Goal: Task Accomplishment & Management: Use online tool/utility

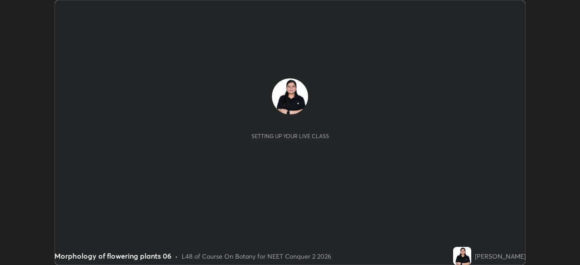
scroll to position [265, 579]
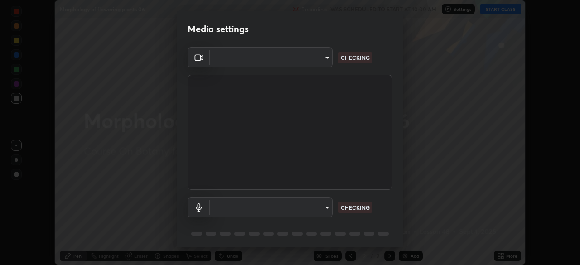
type input "b8f277cd8c291a0c7ed6159829793d80adb5f71bb500324d50d569f5a67401a8"
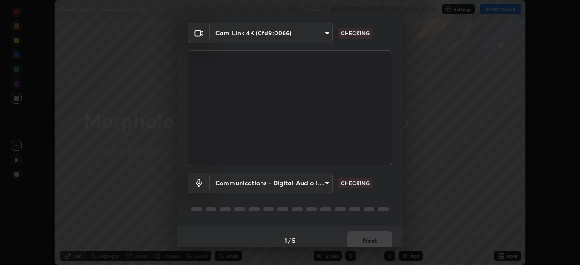
scroll to position [32, 0]
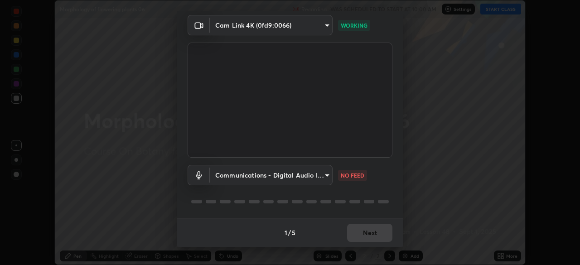
click at [324, 174] on body "Erase all Morphology of flowering plants 06 Recording WAS SCHEDULED TO START AT…" at bounding box center [290, 132] width 580 height 265
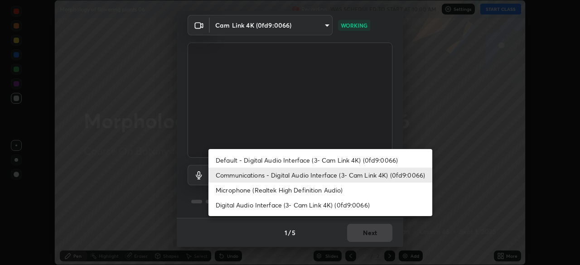
click at [242, 160] on li "Default - Digital Audio Interface (3- Cam Link 4K) (0fd9:0066)" at bounding box center [320, 160] width 224 height 15
type input "default"
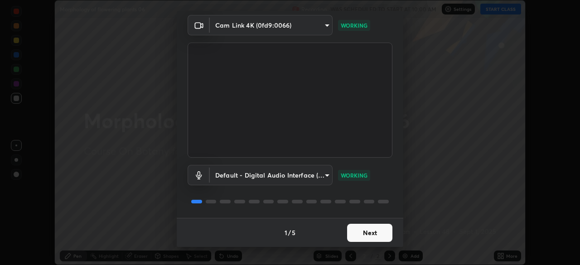
click at [357, 234] on button "Next" at bounding box center [369, 233] width 45 height 18
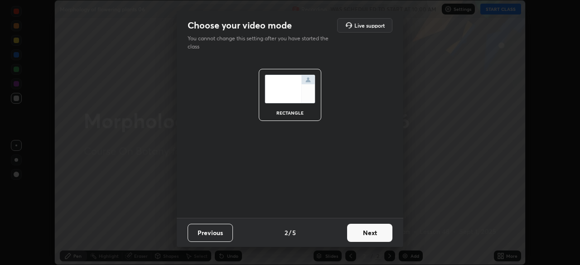
scroll to position [0, 0]
click at [357, 236] on button "Next" at bounding box center [369, 233] width 45 height 18
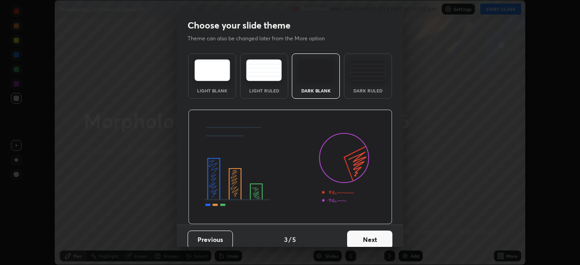
click at [359, 234] on button "Next" at bounding box center [369, 240] width 45 height 18
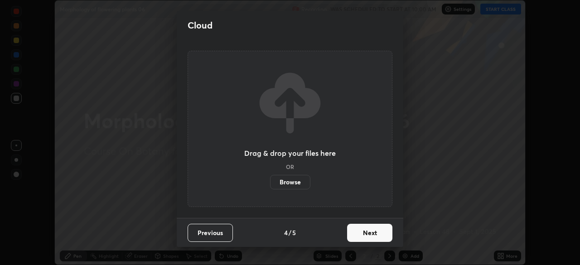
click at [358, 229] on button "Next" at bounding box center [369, 233] width 45 height 18
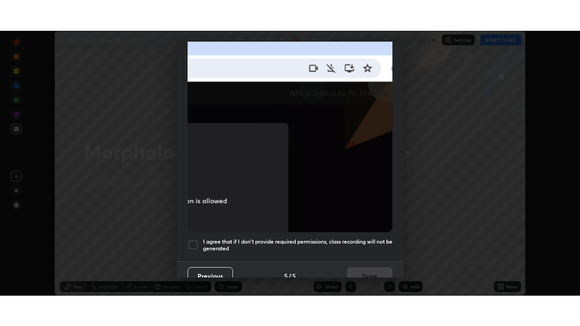
scroll to position [217, 0]
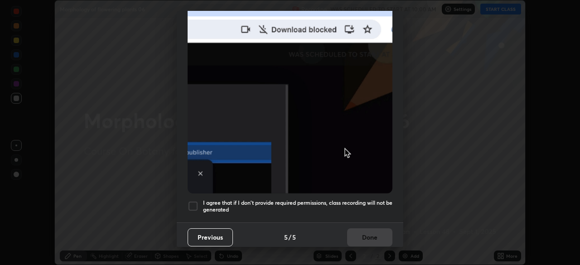
click at [194, 202] on div at bounding box center [193, 206] width 11 height 11
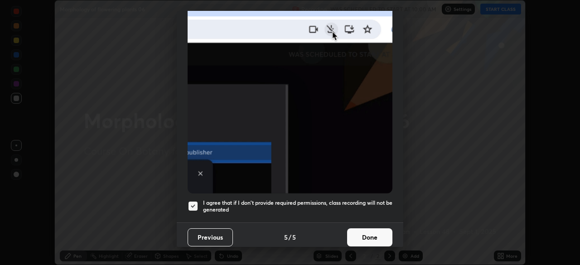
click at [356, 228] on button "Done" at bounding box center [369, 237] width 45 height 18
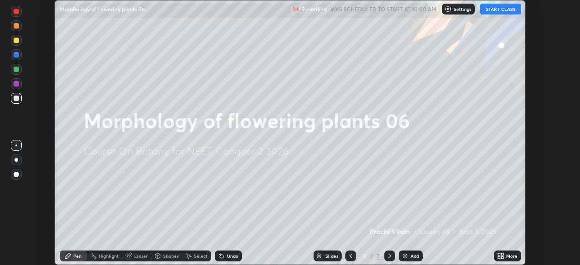
click at [494, 10] on button "START CLASS" at bounding box center [500, 9] width 41 height 11
click at [409, 259] on div "Add" at bounding box center [411, 256] width 24 height 11
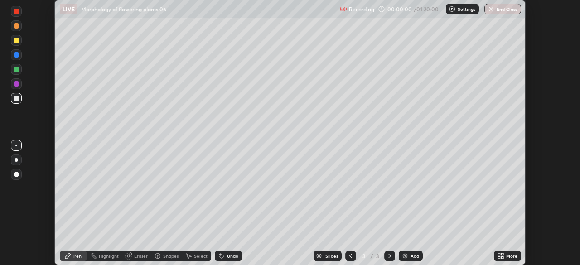
click at [504, 256] on icon at bounding box center [500, 255] width 7 height 7
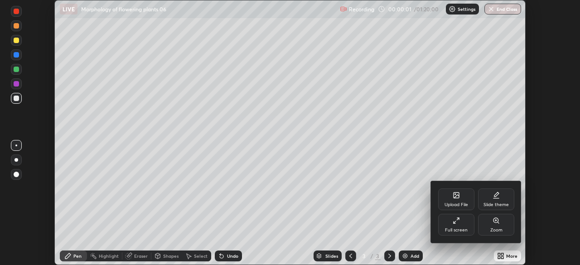
click at [457, 223] on icon at bounding box center [456, 220] width 7 height 7
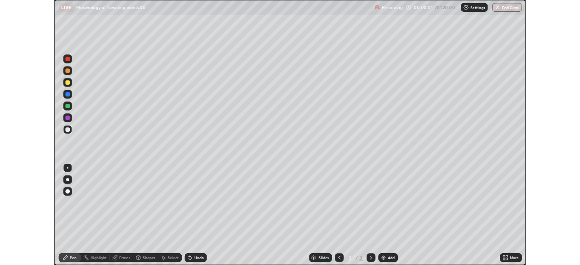
scroll to position [326, 580]
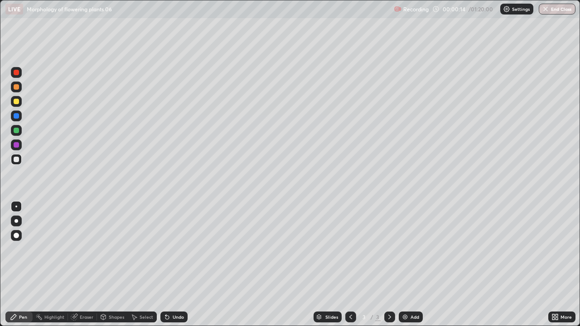
click at [551, 265] on div "More" at bounding box center [561, 317] width 27 height 11
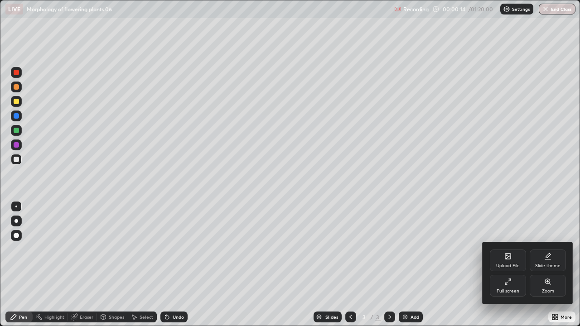
click at [512, 265] on div "Full screen" at bounding box center [508, 286] width 36 height 22
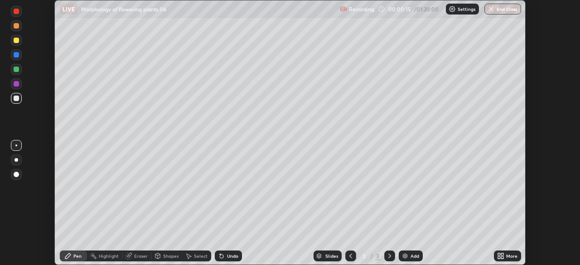
scroll to position [45035, 44720]
click at [458, 10] on p "Settings" at bounding box center [467, 9] width 18 height 5
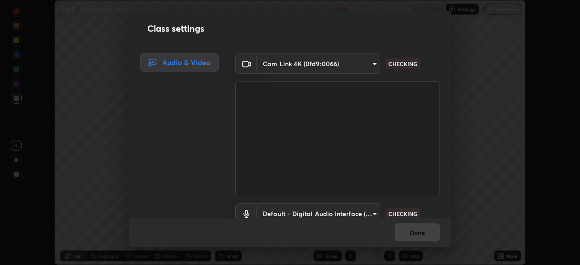
click at [332, 212] on body "Erase all LIVE Morphology of flowering plants 06 Recording 00:00:19 / 01:20:00 …" at bounding box center [290, 132] width 580 height 265
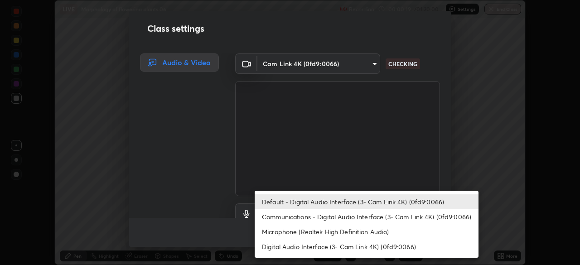
scroll to position [8, 0]
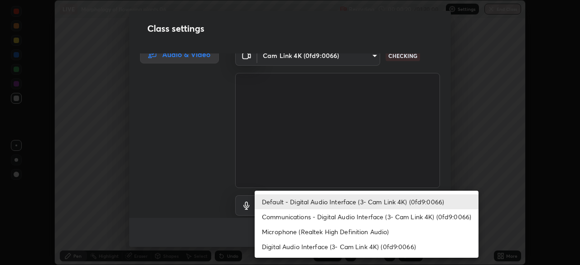
click at [305, 231] on li "Microphone (Realtek High Definition Audio)" at bounding box center [367, 231] width 224 height 15
type input "fc52b274e6785426ab2a4e79817368e636d678bdf91b48eb752f9e2a363405e0"
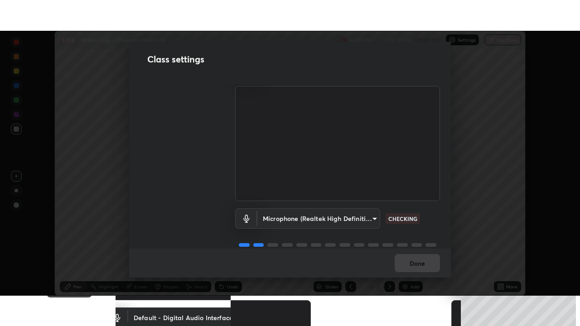
scroll to position [41, 0]
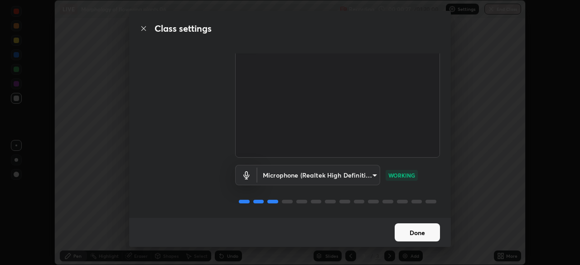
click at [424, 235] on button "Done" at bounding box center [417, 232] width 45 height 18
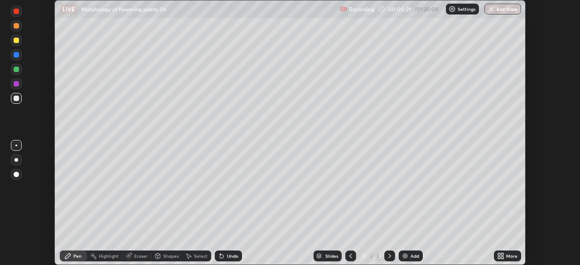
click at [506, 256] on div "More" at bounding box center [511, 256] width 11 height 5
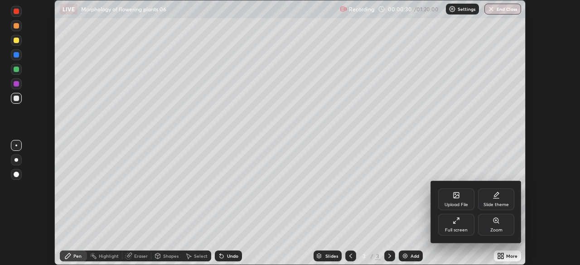
click at [461, 225] on div "Full screen" at bounding box center [456, 225] width 36 height 22
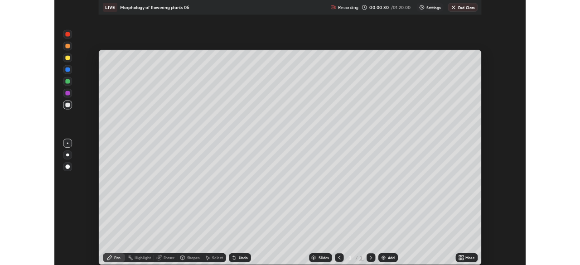
scroll to position [326, 580]
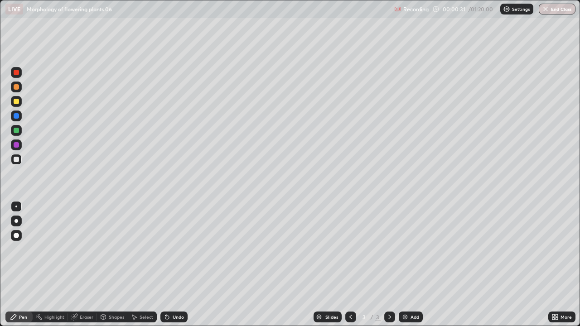
click at [81, 265] on div "Eraser" at bounding box center [87, 317] width 14 height 5
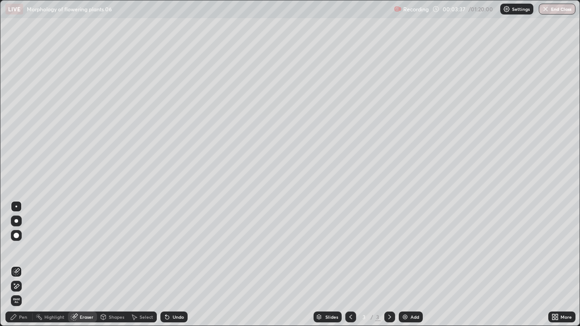
click at [23, 265] on div "Pen" at bounding box center [23, 317] width 8 height 5
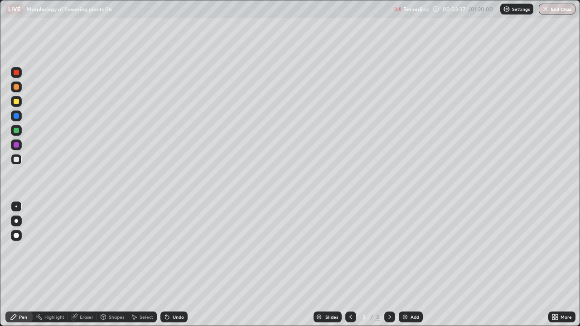
click at [17, 222] on div at bounding box center [16, 221] width 4 height 4
click at [18, 222] on div at bounding box center [16, 221] width 11 height 11
click at [20, 102] on div at bounding box center [16, 101] width 11 height 11
click at [23, 157] on div at bounding box center [16, 159] width 14 height 14
click at [18, 159] on div at bounding box center [16, 159] width 5 height 5
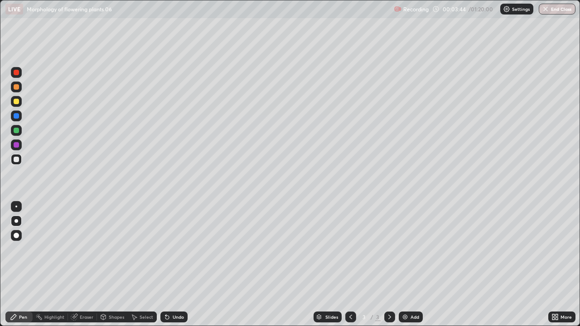
click at [19, 157] on div at bounding box center [16, 159] width 11 height 11
click at [18, 158] on div at bounding box center [16, 159] width 5 height 5
click at [18, 131] on div at bounding box center [16, 130] width 5 height 5
click at [18, 130] on div at bounding box center [16, 130] width 5 height 5
click at [18, 131] on div at bounding box center [16, 130] width 5 height 5
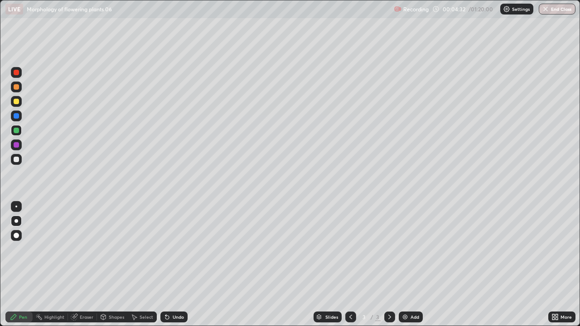
click at [17, 160] on div at bounding box center [16, 159] width 5 height 5
click at [18, 160] on div at bounding box center [16, 159] width 5 height 5
click at [17, 159] on div at bounding box center [16, 159] width 5 height 5
click at [19, 130] on div at bounding box center [16, 130] width 11 height 11
click at [17, 130] on div at bounding box center [16, 130] width 5 height 5
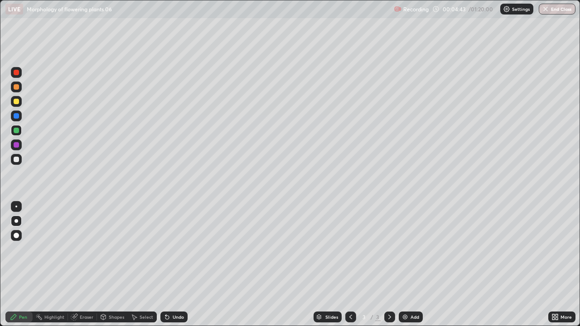
click at [18, 130] on div at bounding box center [16, 130] width 5 height 5
click at [16, 159] on div at bounding box center [16, 159] width 5 height 5
click at [20, 159] on div at bounding box center [16, 159] width 11 height 11
click at [18, 158] on div at bounding box center [16, 159] width 5 height 5
click at [18, 154] on div at bounding box center [16, 159] width 11 height 11
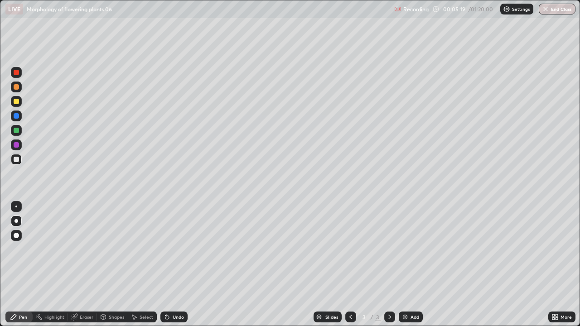
click at [175, 265] on div "Undo" at bounding box center [178, 317] width 11 height 5
click at [16, 106] on div at bounding box center [16, 101] width 11 height 11
click at [16, 102] on div at bounding box center [16, 101] width 5 height 5
click at [14, 103] on div at bounding box center [16, 101] width 5 height 5
click at [409, 265] on div "Add" at bounding box center [411, 317] width 24 height 11
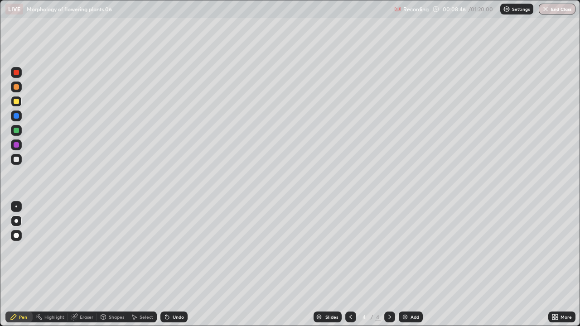
click at [13, 265] on icon at bounding box center [13, 316] width 7 height 7
click at [16, 101] on div at bounding box center [16, 101] width 5 height 5
click at [15, 161] on div at bounding box center [16, 159] width 5 height 5
click at [15, 160] on div at bounding box center [16, 159] width 5 height 5
click at [17, 130] on div at bounding box center [16, 130] width 5 height 5
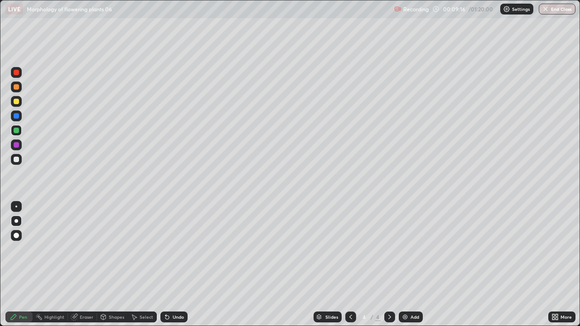
click at [17, 130] on div at bounding box center [16, 130] width 5 height 5
click at [17, 131] on div at bounding box center [16, 130] width 5 height 5
click at [18, 161] on div at bounding box center [16, 159] width 5 height 5
click at [19, 162] on div at bounding box center [16, 159] width 11 height 11
click at [17, 160] on div at bounding box center [16, 159] width 5 height 5
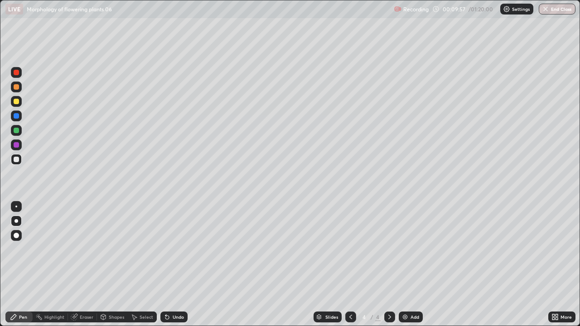
click at [17, 130] on div at bounding box center [16, 130] width 5 height 5
click at [19, 129] on div at bounding box center [16, 130] width 5 height 5
click at [19, 101] on div at bounding box center [16, 101] width 5 height 5
click at [18, 100] on div at bounding box center [16, 101] width 5 height 5
click at [18, 101] on div at bounding box center [16, 101] width 5 height 5
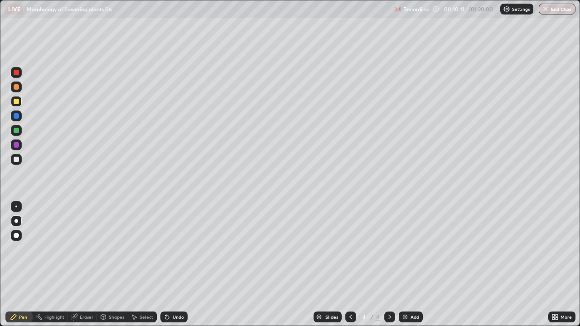
click at [18, 146] on div at bounding box center [16, 144] width 5 height 5
click at [19, 145] on div at bounding box center [16, 144] width 5 height 5
click at [18, 145] on div at bounding box center [16, 144] width 5 height 5
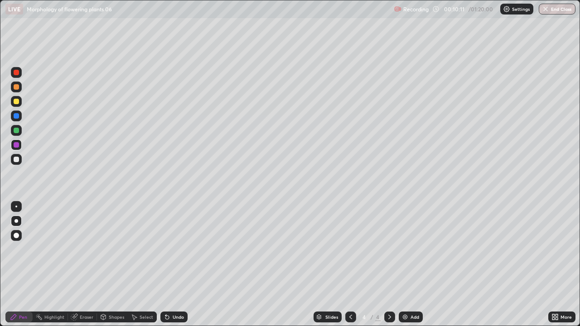
click at [18, 145] on div at bounding box center [16, 144] width 5 height 5
click at [16, 159] on div at bounding box center [16, 159] width 5 height 5
click at [17, 159] on div at bounding box center [16, 159] width 5 height 5
click at [17, 160] on div at bounding box center [16, 159] width 5 height 5
click at [405, 265] on img at bounding box center [404, 316] width 7 height 7
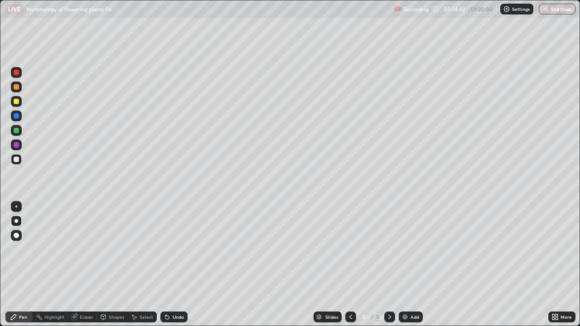
click at [17, 101] on div at bounding box center [16, 101] width 5 height 5
click at [17, 158] on div at bounding box center [16, 159] width 5 height 5
click at [18, 104] on div at bounding box center [16, 101] width 11 height 11
click at [21, 101] on div at bounding box center [16, 101] width 11 height 11
click at [22, 99] on div at bounding box center [16, 101] width 14 height 14
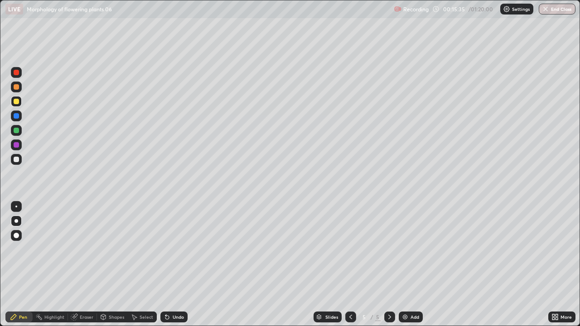
click at [20, 129] on div at bounding box center [16, 130] width 11 height 11
click at [17, 159] on div at bounding box center [16, 159] width 5 height 5
click at [18, 159] on div at bounding box center [16, 159] width 5 height 5
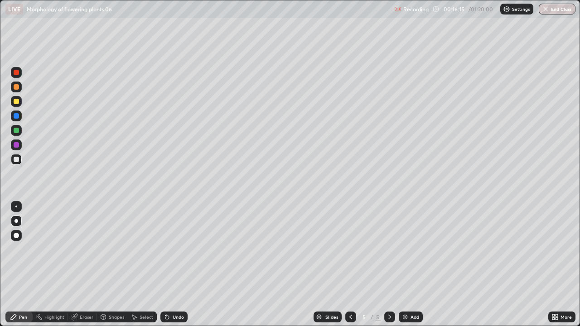
click at [173, 265] on div "Undo" at bounding box center [178, 317] width 11 height 5
click at [171, 265] on div "Undo" at bounding box center [173, 317] width 27 height 11
click at [16, 161] on div at bounding box center [16, 159] width 5 height 5
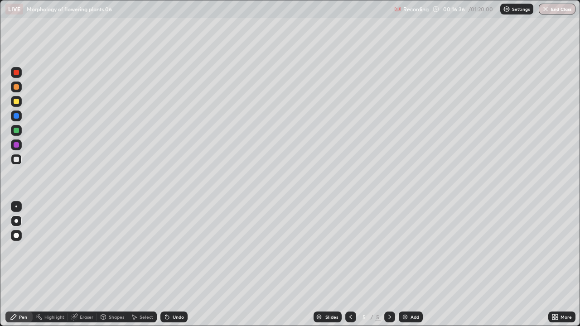
click at [16, 159] on div at bounding box center [16, 159] width 5 height 5
click at [173, 265] on div "Undo" at bounding box center [178, 317] width 11 height 5
click at [168, 265] on icon at bounding box center [167, 316] width 7 height 7
click at [556, 265] on icon at bounding box center [556, 319] width 2 height 2
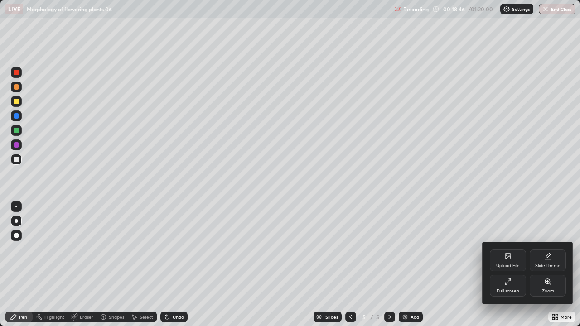
click at [511, 265] on icon at bounding box center [507, 281] width 7 height 7
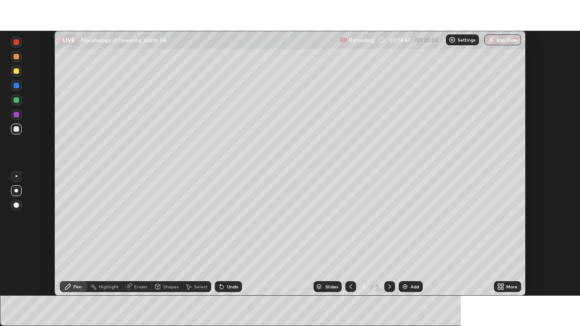
scroll to position [45035, 44720]
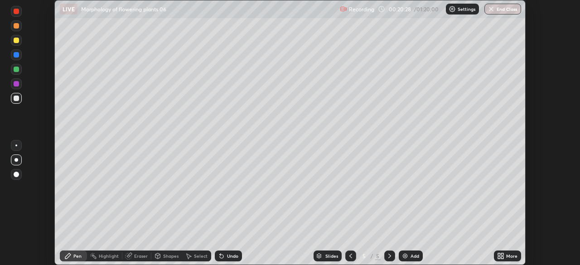
click at [505, 257] on div "More" at bounding box center [507, 256] width 27 height 11
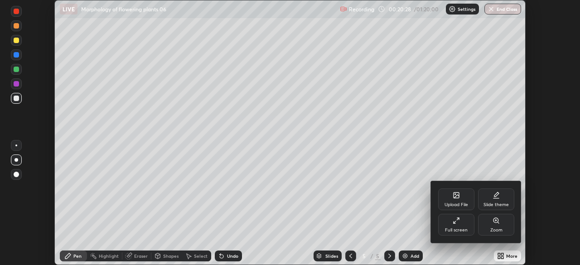
click at [454, 226] on div "Full screen" at bounding box center [456, 225] width 36 height 22
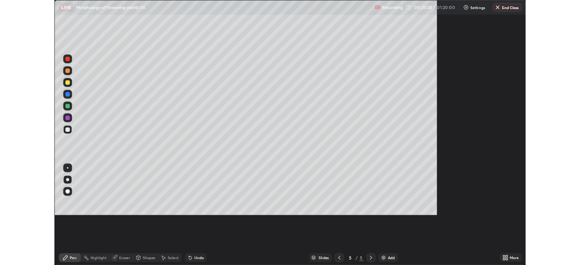
scroll to position [326, 580]
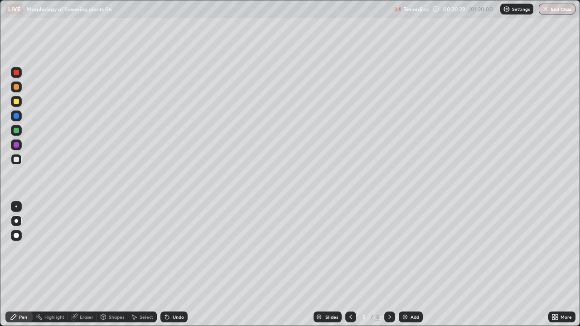
click at [405, 265] on img at bounding box center [404, 316] width 7 height 7
click at [11, 265] on icon at bounding box center [13, 316] width 5 height 5
click at [20, 100] on div at bounding box center [16, 101] width 11 height 11
click at [19, 159] on div at bounding box center [16, 159] width 5 height 5
click at [20, 157] on div at bounding box center [16, 159] width 11 height 11
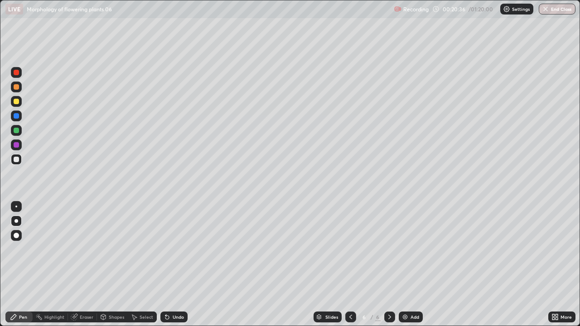
click at [17, 130] on div at bounding box center [16, 130] width 5 height 5
click at [17, 129] on div at bounding box center [16, 130] width 5 height 5
click at [20, 98] on div at bounding box center [16, 101] width 11 height 11
click at [17, 101] on div at bounding box center [16, 101] width 5 height 5
click at [17, 143] on div at bounding box center [16, 144] width 5 height 5
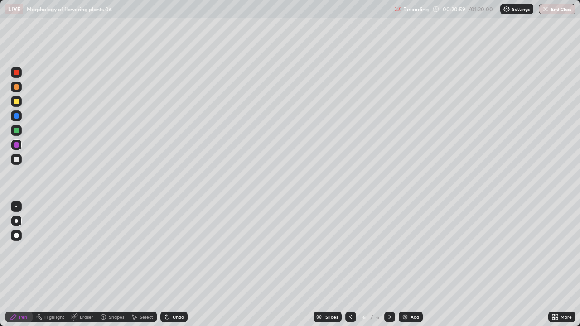
click at [16, 161] on div at bounding box center [16, 159] width 5 height 5
click at [16, 157] on div at bounding box center [16, 159] width 5 height 5
click at [18, 161] on div at bounding box center [16, 159] width 5 height 5
click at [172, 265] on div "Undo" at bounding box center [173, 317] width 27 height 11
click at [406, 265] on img at bounding box center [404, 316] width 7 height 7
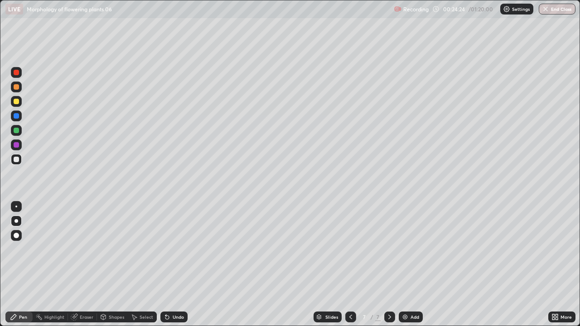
click at [16, 265] on icon at bounding box center [13, 316] width 7 height 7
click at [18, 98] on div at bounding box center [16, 101] width 11 height 11
click at [16, 102] on div at bounding box center [16, 101] width 5 height 5
click at [18, 159] on div at bounding box center [16, 159] width 5 height 5
click at [19, 158] on div at bounding box center [16, 159] width 11 height 11
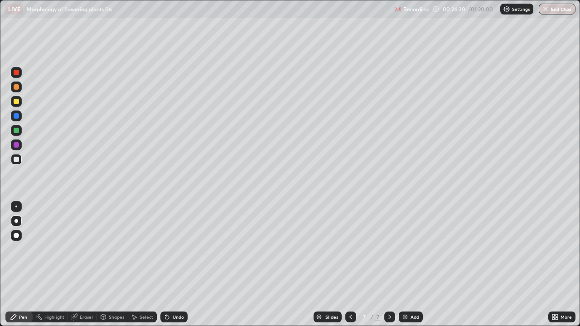
click at [18, 158] on div at bounding box center [16, 159] width 5 height 5
click at [175, 265] on div "Undo" at bounding box center [173, 317] width 27 height 11
click at [173, 265] on div "Undo" at bounding box center [178, 317] width 11 height 5
click at [174, 265] on div "Undo" at bounding box center [178, 317] width 11 height 5
click at [172, 265] on div "Undo" at bounding box center [173, 317] width 27 height 11
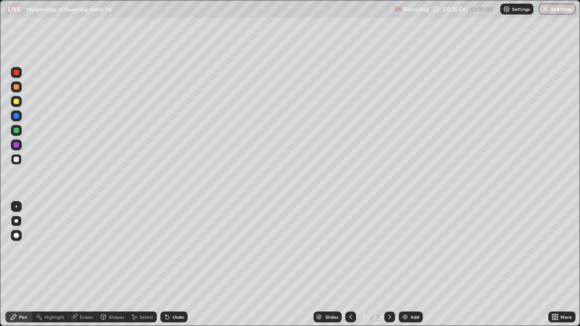
click at [17, 129] on div at bounding box center [16, 130] width 5 height 5
click at [19, 129] on div at bounding box center [16, 130] width 5 height 5
click at [17, 130] on div at bounding box center [16, 130] width 5 height 5
click at [175, 265] on div "Undo" at bounding box center [178, 317] width 11 height 5
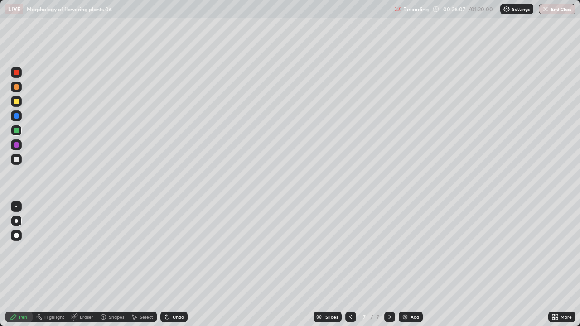
click at [19, 149] on div at bounding box center [16, 145] width 11 height 11
click at [18, 146] on div at bounding box center [16, 144] width 5 height 5
click at [21, 103] on div at bounding box center [16, 101] width 11 height 11
click at [16, 104] on div at bounding box center [16, 101] width 5 height 5
click at [17, 102] on div at bounding box center [16, 101] width 5 height 5
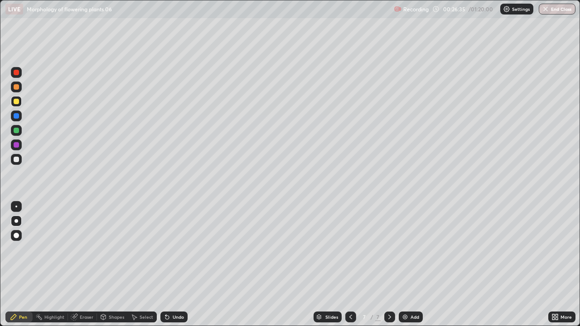
click at [17, 159] on div at bounding box center [16, 159] width 5 height 5
click at [19, 159] on div at bounding box center [16, 159] width 5 height 5
click at [177, 265] on div "Undo" at bounding box center [178, 317] width 11 height 5
click at [563, 265] on div "More" at bounding box center [561, 317] width 27 height 11
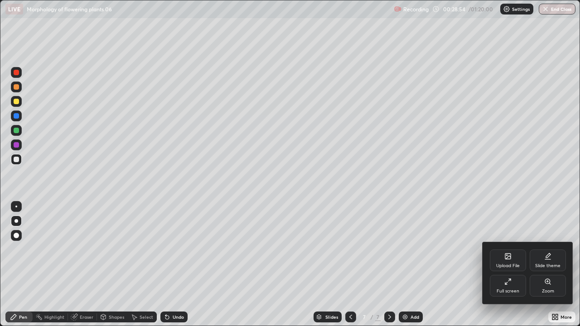
click at [503, 265] on div "Full screen" at bounding box center [508, 286] width 36 height 22
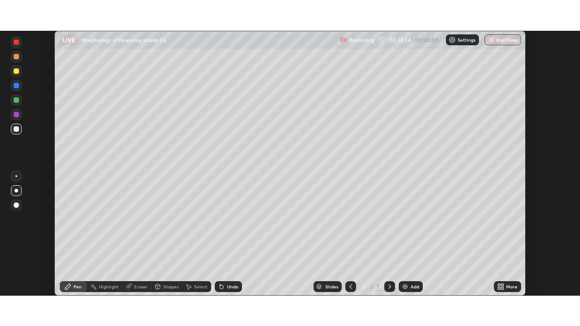
scroll to position [45035, 44720]
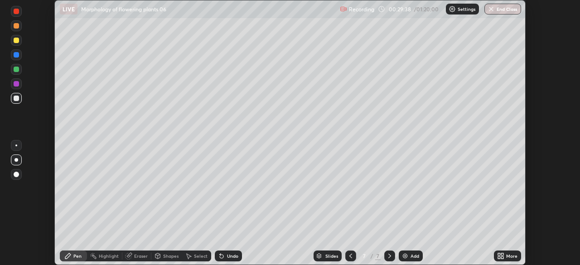
click at [502, 257] on icon at bounding box center [502, 257] width 2 height 2
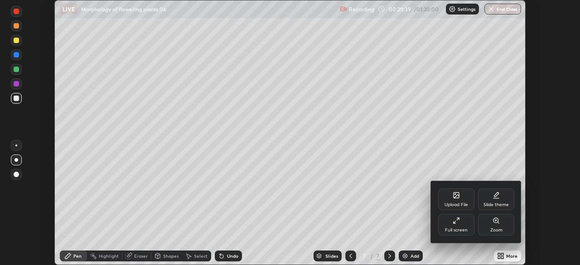
click at [460, 228] on div "Full screen" at bounding box center [456, 230] width 23 height 5
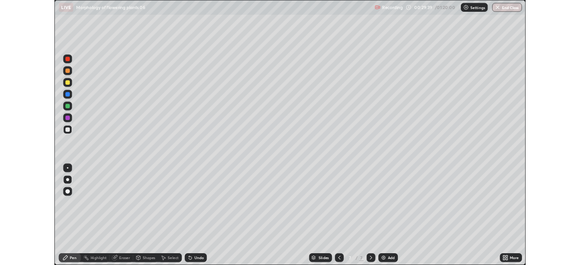
scroll to position [326, 580]
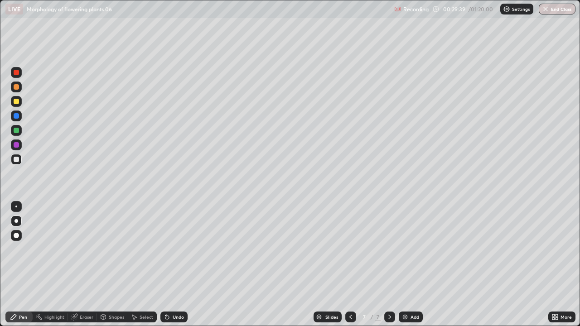
click at [406, 265] on img at bounding box center [404, 316] width 7 height 7
click at [14, 265] on icon at bounding box center [13, 316] width 5 height 5
click at [18, 103] on div at bounding box center [16, 101] width 5 height 5
click at [19, 100] on div at bounding box center [16, 101] width 5 height 5
click at [19, 159] on div at bounding box center [16, 159] width 5 height 5
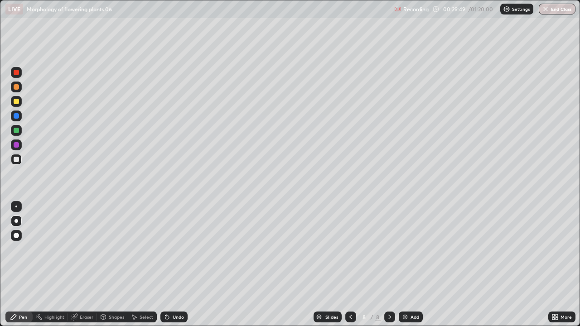
click at [19, 159] on div at bounding box center [16, 159] width 5 height 5
click at [17, 133] on div at bounding box center [16, 130] width 5 height 5
click at [21, 162] on div at bounding box center [16, 159] width 11 height 11
click at [17, 159] on div at bounding box center [16, 159] width 5 height 5
click at [20, 103] on div at bounding box center [16, 101] width 11 height 11
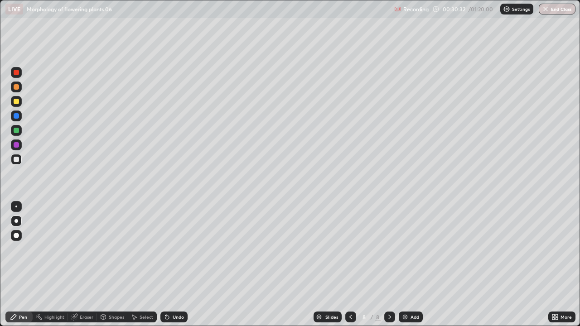
click at [19, 101] on div at bounding box center [16, 101] width 11 height 11
click at [15, 163] on div at bounding box center [16, 159] width 11 height 11
click at [16, 161] on div at bounding box center [16, 159] width 5 height 5
click at [15, 159] on div at bounding box center [16, 159] width 5 height 5
click at [14, 157] on div at bounding box center [16, 159] width 5 height 5
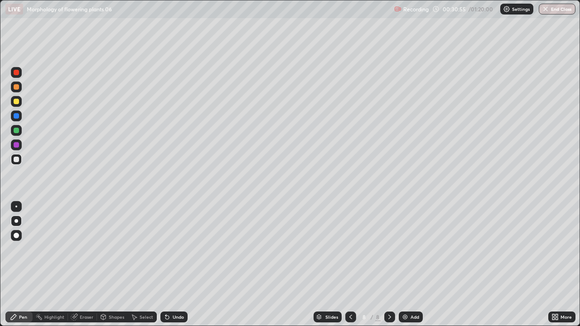
click at [18, 128] on div at bounding box center [16, 130] width 5 height 5
click at [19, 128] on div at bounding box center [16, 130] width 11 height 11
click at [18, 145] on div at bounding box center [16, 144] width 5 height 5
click at [19, 158] on div at bounding box center [16, 159] width 5 height 5
click at [17, 160] on div at bounding box center [16, 159] width 5 height 5
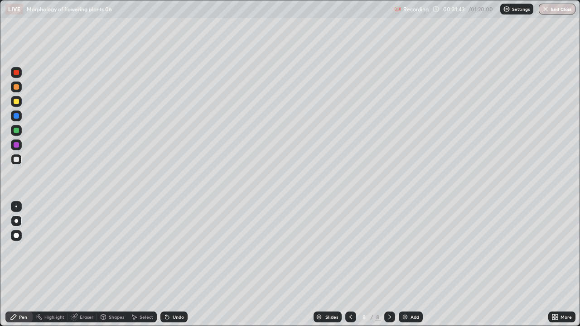
click at [17, 160] on div at bounding box center [16, 159] width 5 height 5
click at [17, 159] on div at bounding box center [16, 159] width 5 height 5
click at [176, 265] on div "Undo" at bounding box center [178, 317] width 11 height 5
click at [173, 265] on div "Undo" at bounding box center [178, 317] width 11 height 5
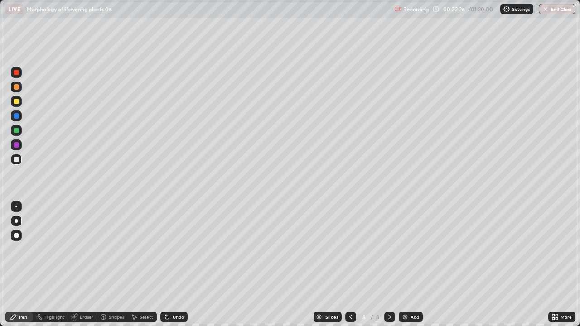
click at [173, 265] on div "Undo" at bounding box center [178, 317] width 11 height 5
click at [407, 265] on img at bounding box center [404, 316] width 7 height 7
click at [15, 103] on div at bounding box center [16, 101] width 5 height 5
click at [17, 99] on div at bounding box center [16, 101] width 5 height 5
click at [17, 129] on div at bounding box center [16, 130] width 5 height 5
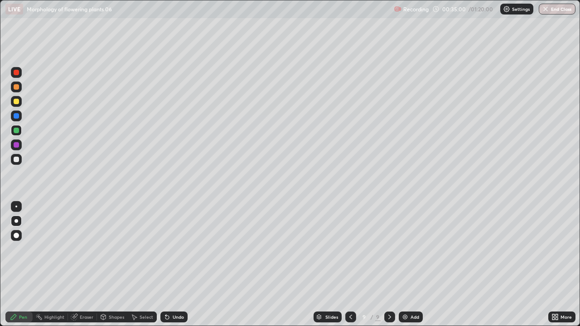
click at [18, 129] on div at bounding box center [16, 130] width 5 height 5
click at [20, 127] on div at bounding box center [16, 130] width 11 height 11
click at [18, 101] on div at bounding box center [16, 101] width 5 height 5
click at [17, 102] on div at bounding box center [16, 101] width 5 height 5
click at [16, 159] on div at bounding box center [16, 159] width 5 height 5
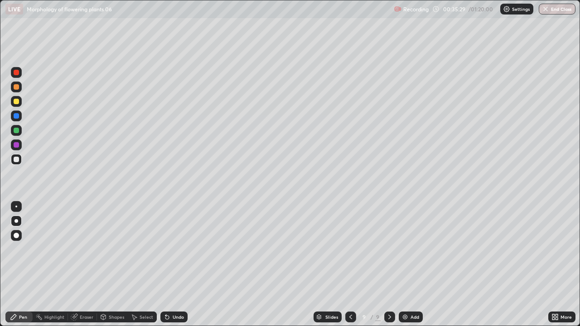
click at [16, 160] on div at bounding box center [16, 159] width 5 height 5
click at [19, 160] on div at bounding box center [16, 159] width 5 height 5
click at [19, 159] on div at bounding box center [16, 159] width 11 height 11
click at [554, 265] on icon at bounding box center [554, 316] width 7 height 7
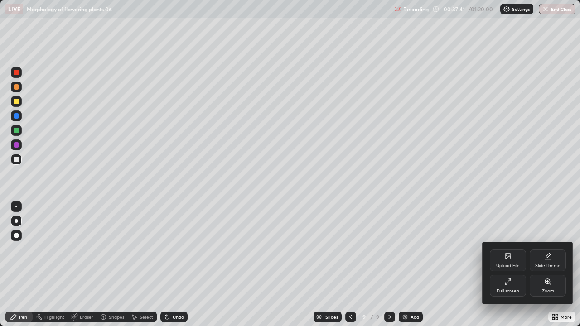
click at [511, 265] on icon at bounding box center [507, 281] width 7 height 7
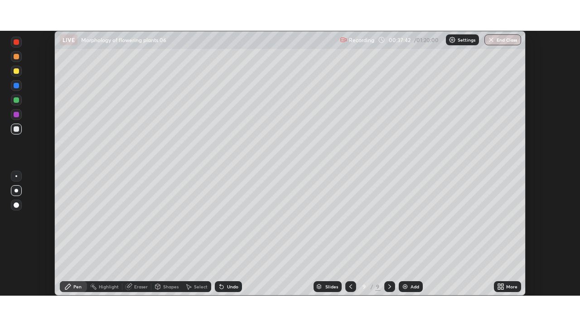
scroll to position [45035, 44720]
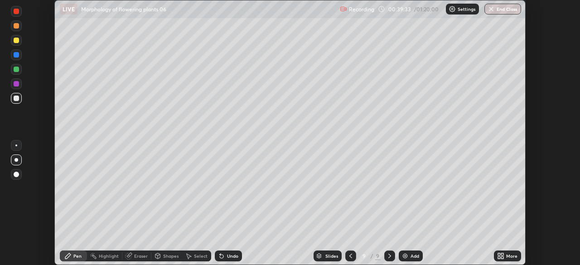
click at [408, 255] on div "Add" at bounding box center [411, 256] width 24 height 11
click at [499, 254] on icon at bounding box center [499, 254] width 2 height 2
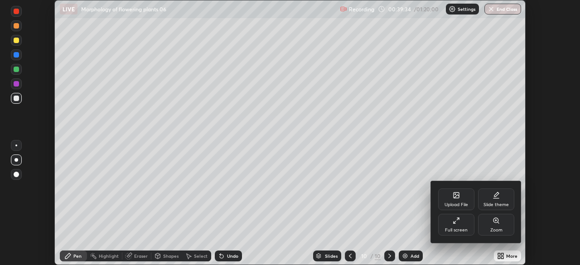
click at [455, 224] on div "Full screen" at bounding box center [456, 225] width 36 height 22
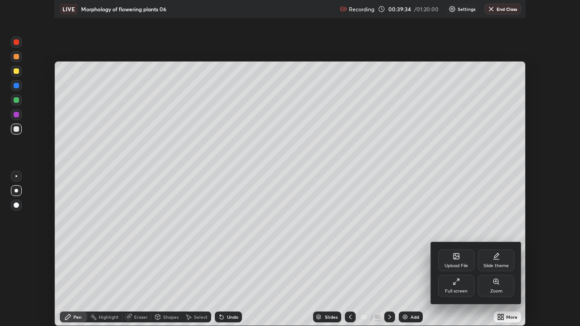
scroll to position [326, 580]
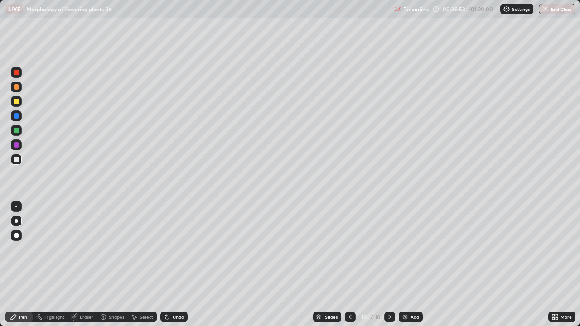
click at [17, 102] on div at bounding box center [16, 101] width 5 height 5
click at [19, 100] on div at bounding box center [16, 101] width 5 height 5
click at [18, 159] on div at bounding box center [16, 159] width 5 height 5
click at [18, 158] on div at bounding box center [16, 159] width 5 height 5
click at [171, 265] on div "Undo" at bounding box center [173, 317] width 27 height 11
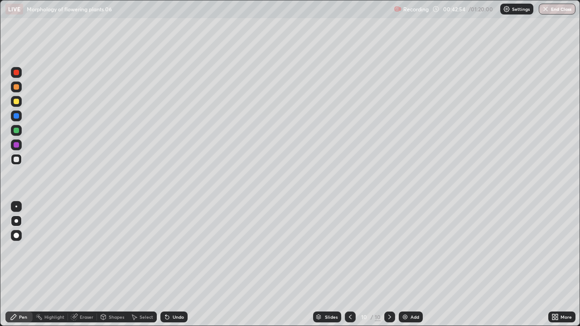
click at [173, 265] on div "Undo" at bounding box center [178, 317] width 11 height 5
click at [174, 265] on div "Undo" at bounding box center [173, 317] width 27 height 11
click at [412, 265] on div "Add" at bounding box center [414, 317] width 9 height 5
click at [16, 265] on div "Pen" at bounding box center [18, 317] width 27 height 11
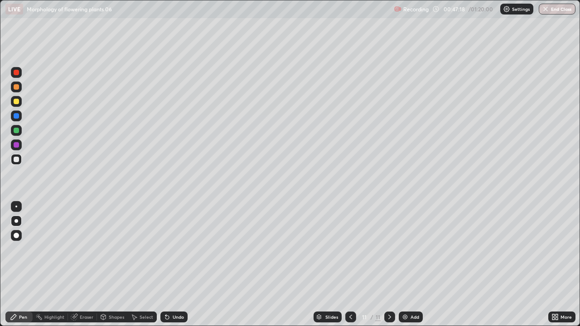
click at [18, 129] on div at bounding box center [16, 130] width 5 height 5
click at [19, 130] on div at bounding box center [16, 130] width 11 height 11
click at [17, 130] on div at bounding box center [16, 130] width 5 height 5
click at [17, 161] on div at bounding box center [16, 159] width 5 height 5
click at [18, 159] on div at bounding box center [16, 159] width 5 height 5
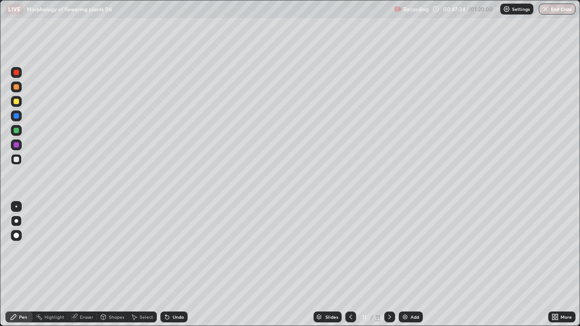
click at [17, 157] on div at bounding box center [16, 159] width 5 height 5
click at [403, 265] on img at bounding box center [404, 316] width 7 height 7
click at [17, 101] on div at bounding box center [16, 101] width 5 height 5
click at [20, 100] on div at bounding box center [16, 101] width 11 height 11
click at [17, 159] on div at bounding box center [16, 159] width 5 height 5
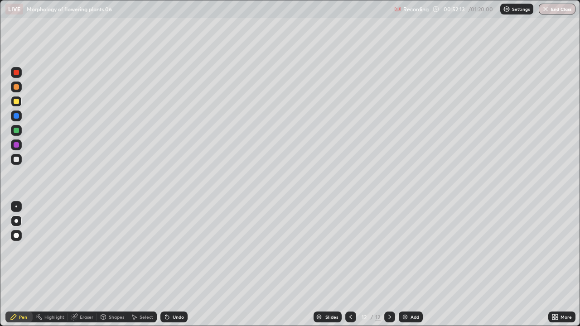
click at [20, 161] on div at bounding box center [16, 159] width 11 height 11
click at [17, 102] on div at bounding box center [16, 101] width 5 height 5
click at [18, 101] on div at bounding box center [16, 101] width 5 height 5
click at [12, 161] on div at bounding box center [16, 159] width 11 height 11
click at [16, 159] on div at bounding box center [16, 159] width 5 height 5
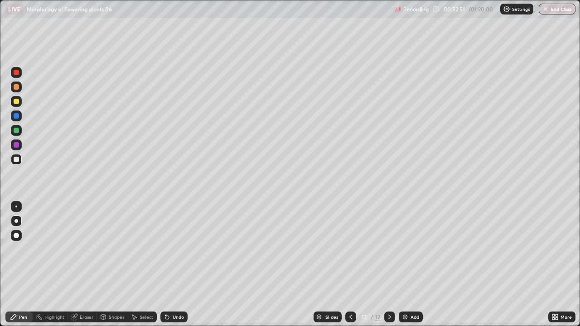
click at [17, 159] on div at bounding box center [16, 159] width 5 height 5
click at [16, 157] on div at bounding box center [16, 159] width 5 height 5
click at [18, 157] on div at bounding box center [16, 159] width 5 height 5
click at [17, 157] on div at bounding box center [16, 159] width 5 height 5
click at [170, 265] on div "Undo" at bounding box center [173, 317] width 27 height 11
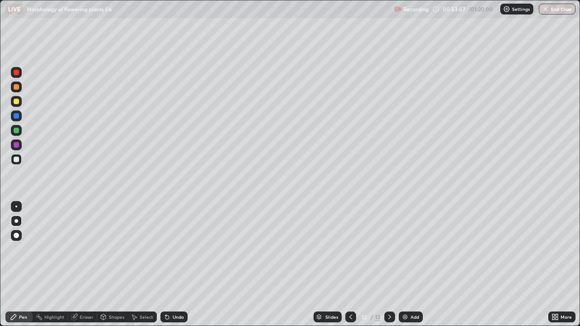
click at [174, 265] on div "Undo" at bounding box center [178, 317] width 11 height 5
click at [16, 102] on div at bounding box center [16, 101] width 5 height 5
click at [14, 101] on div at bounding box center [16, 101] width 5 height 5
click at [15, 101] on div at bounding box center [16, 101] width 5 height 5
click at [19, 160] on div at bounding box center [16, 159] width 11 height 11
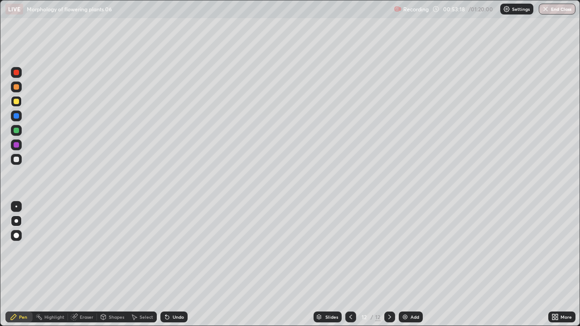
click at [18, 159] on div at bounding box center [16, 159] width 5 height 5
click at [16, 159] on div at bounding box center [16, 159] width 5 height 5
click at [16, 160] on div at bounding box center [16, 159] width 5 height 5
click at [18, 160] on div at bounding box center [16, 159] width 5 height 5
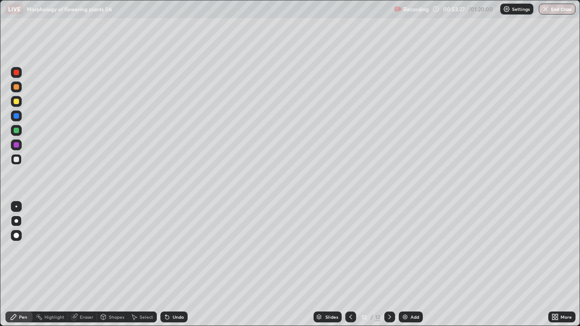
click at [17, 160] on div at bounding box center [16, 159] width 5 height 5
click at [19, 102] on div at bounding box center [16, 101] width 5 height 5
click at [18, 102] on div at bounding box center [16, 101] width 5 height 5
click at [16, 102] on div at bounding box center [16, 101] width 5 height 5
click at [16, 100] on div at bounding box center [16, 101] width 5 height 5
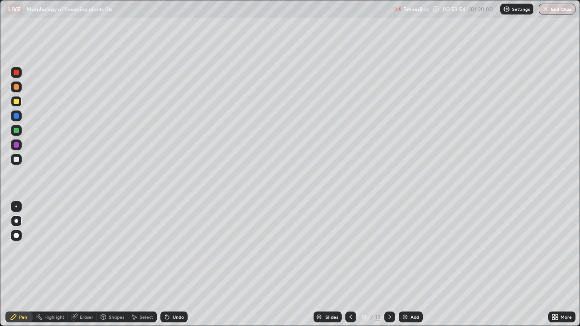
click at [174, 265] on div "Undo" at bounding box center [178, 317] width 11 height 5
click at [173, 265] on div "Undo" at bounding box center [178, 317] width 11 height 5
click at [17, 164] on div at bounding box center [16, 159] width 11 height 11
click at [17, 159] on div at bounding box center [16, 159] width 5 height 5
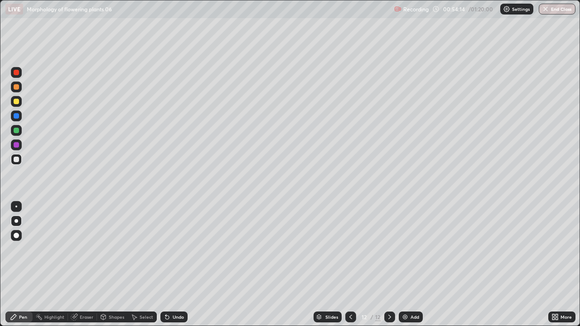
click at [171, 265] on div "Undo" at bounding box center [173, 317] width 27 height 11
click at [411, 265] on div "Add" at bounding box center [414, 317] width 9 height 5
click at [17, 130] on div at bounding box center [16, 130] width 5 height 5
click at [17, 129] on div at bounding box center [16, 130] width 5 height 5
click at [17, 130] on div at bounding box center [16, 130] width 5 height 5
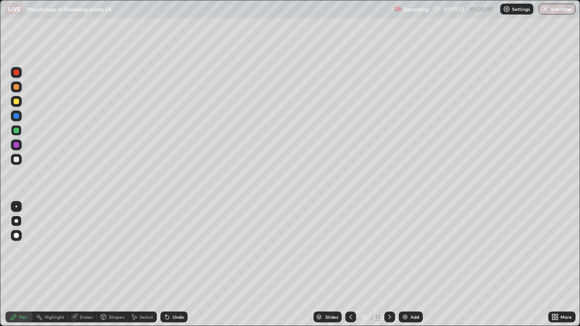
click at [19, 163] on div at bounding box center [16, 159] width 11 height 11
click at [21, 159] on div at bounding box center [16, 159] width 11 height 11
click at [20, 158] on div at bounding box center [16, 159] width 11 height 11
click at [20, 159] on div at bounding box center [16, 159] width 11 height 11
click at [14, 265] on icon at bounding box center [13, 316] width 5 height 5
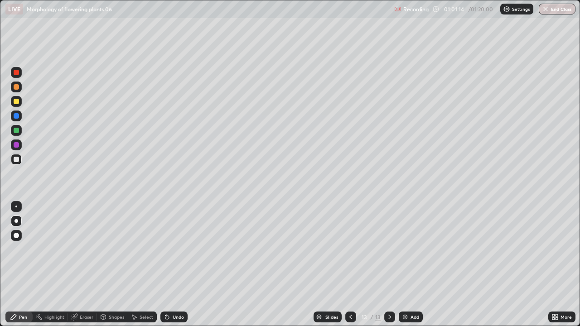
click at [17, 159] on div at bounding box center [16, 159] width 5 height 5
click at [16, 159] on div at bounding box center [16, 159] width 5 height 5
click at [551, 11] on button "End Class" at bounding box center [557, 9] width 37 height 11
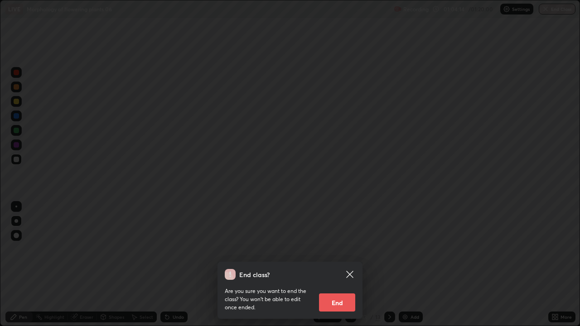
click at [341, 265] on button "End" at bounding box center [337, 303] width 36 height 18
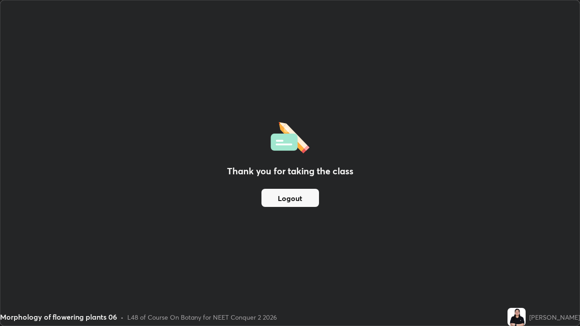
click at [303, 200] on button "Logout" at bounding box center [290, 198] width 58 height 18
